Goal: Information Seeking & Learning: Learn about a topic

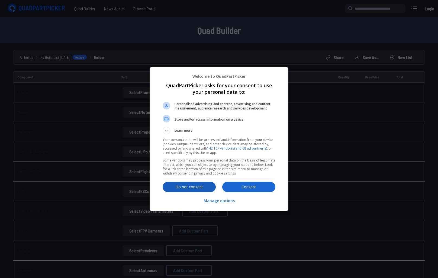
click at [188, 186] on p "Do not consent" at bounding box center [188, 186] width 53 height 5
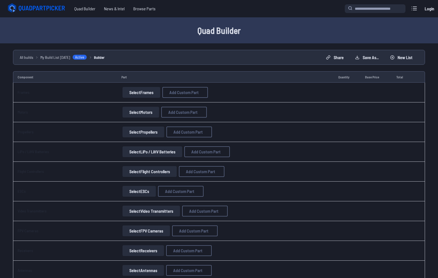
click at [172, 101] on td "Select Frames Add Custom Part Add Custom Part Part name* Brand / Manufacturer P…" at bounding box center [225, 93] width 217 height 20
click at [173, 97] on button "Add Custom Part" at bounding box center [184, 92] width 45 height 11
select select "**********"
click at [173, 91] on input at bounding box center [218, 95] width 115 height 12
click at [190, 118] on input at bounding box center [218, 117] width 115 height 12
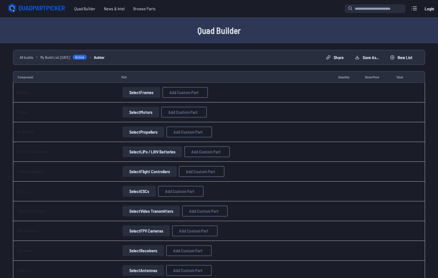
click at [188, 144] on input "*" at bounding box center [218, 139] width 115 height 12
click at [188, 166] on input at bounding box center [218, 162] width 115 height 12
click at [137, 141] on div "Add Custom Part Part name* Brand / Manufacturer Price * Link Category Cancel Ad…" at bounding box center [219, 139] width 438 height 278
click at [281, 57] on div "Add Custom Part" at bounding box center [219, 66] width 125 height 18
click at [276, 62] on button at bounding box center [269, 66] width 13 height 8
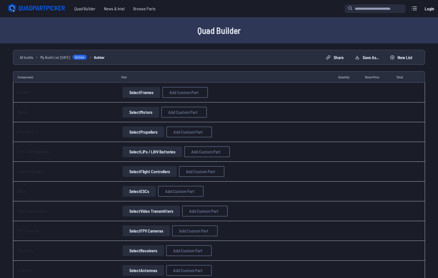
click at [136, 101] on td "Select Frames Add Custom Part Add Custom Part Part name* Enter a name for this …" at bounding box center [225, 93] width 217 height 20
click at [136, 97] on button "Select Frames" at bounding box center [141, 92] width 38 height 11
click at [150, 96] on button "Select Frames" at bounding box center [141, 92] width 38 height 11
click at [136, 91] on button "Select Frames" at bounding box center [141, 92] width 38 height 11
click at [31, 99] on td "Frames" at bounding box center [65, 93] width 104 height 20
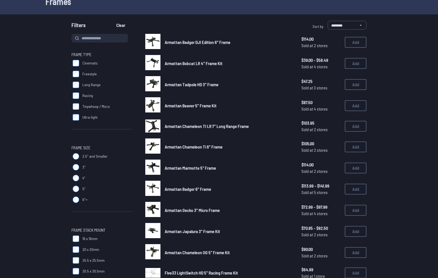
scroll to position [37, 0]
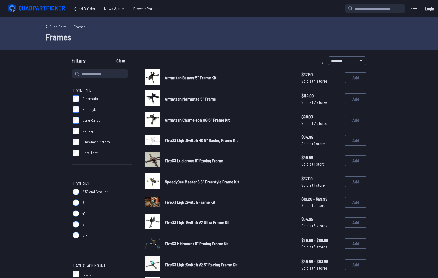
drag, startPoint x: 105, startPoint y: 155, endPoint x: 53, endPoint y: 100, distance: 75.9
click at [85, 75] on input at bounding box center [99, 73] width 56 height 9
type input "******"
click at [112, 56] on button "Clear" at bounding box center [121, 60] width 18 height 9
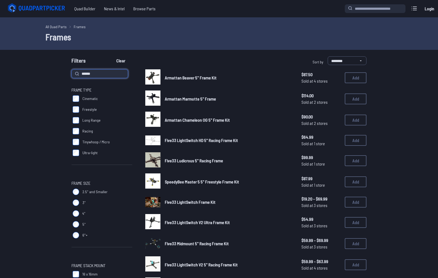
type input "******"
type input "*****"
click at [112, 56] on button "Clear" at bounding box center [121, 60] width 18 height 9
type input "*****"
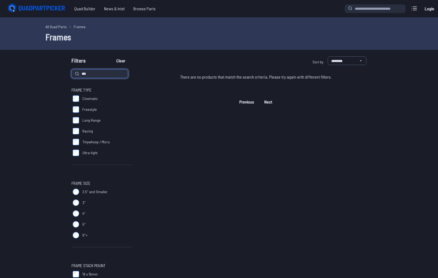
type input "***"
click at [112, 56] on button "Clear" at bounding box center [121, 60] width 18 height 9
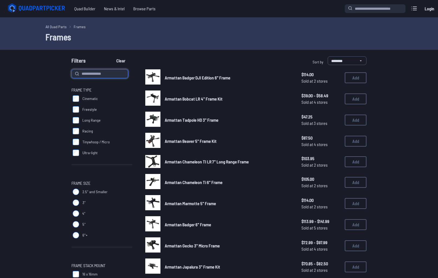
click at [112, 56] on button "Clear" at bounding box center [121, 60] width 18 height 9
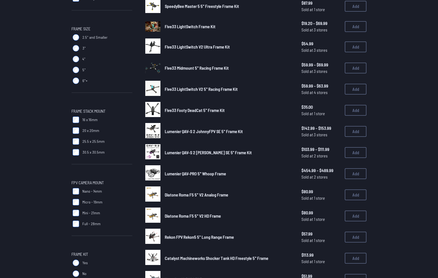
scroll to position [374, 0]
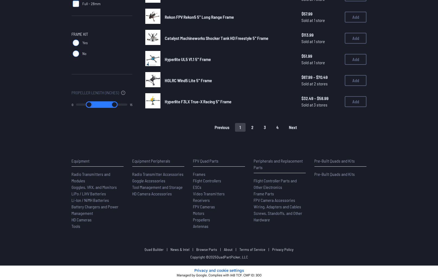
click at [255, 123] on button "2" at bounding box center [251, 127] width 11 height 9
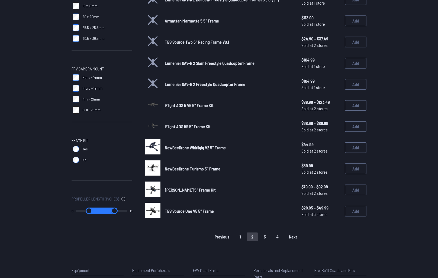
scroll to position [313, 0]
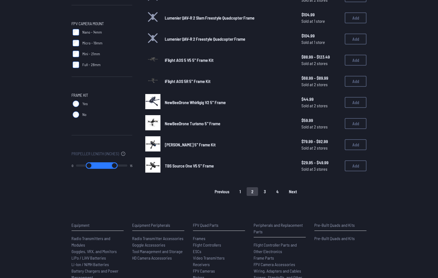
click at [268, 187] on button "3" at bounding box center [264, 191] width 11 height 9
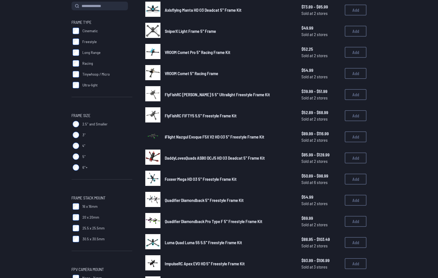
scroll to position [212, 0]
